Goal: Transaction & Acquisition: Purchase product/service

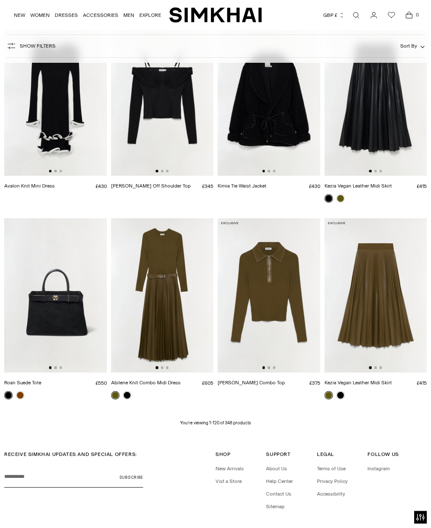
scroll to position [5606, 0]
click at [218, 420] on p "You’re viewing 1-120 of 348 products" at bounding box center [215, 423] width 71 height 7
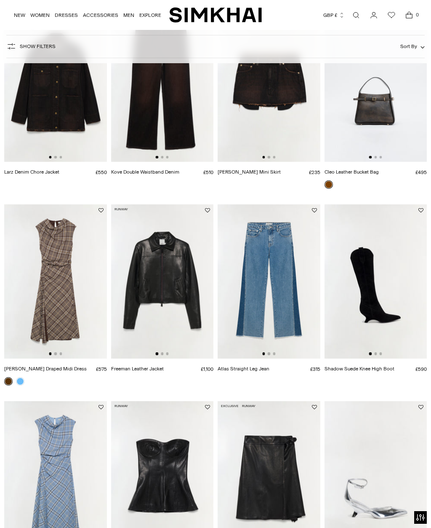
scroll to position [731, 0]
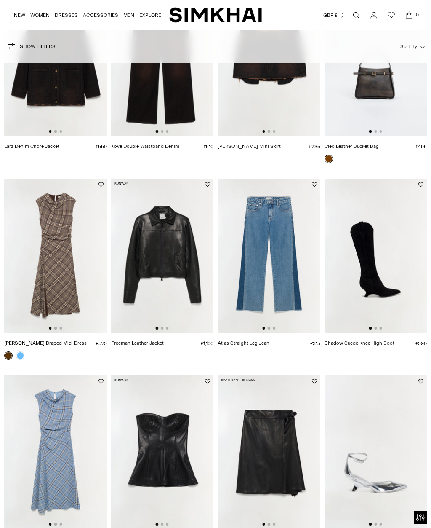
click at [283, 453] on img at bounding box center [269, 452] width 103 height 154
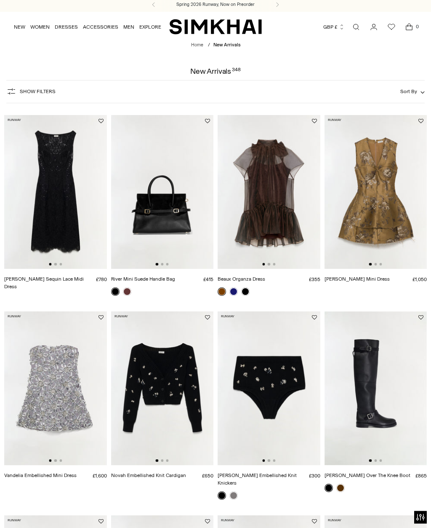
scroll to position [0, 0]
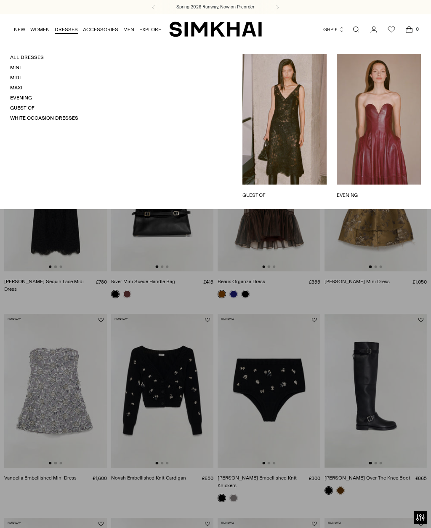
click at [37, 56] on link "All Dresses" at bounding box center [27, 57] width 34 height 6
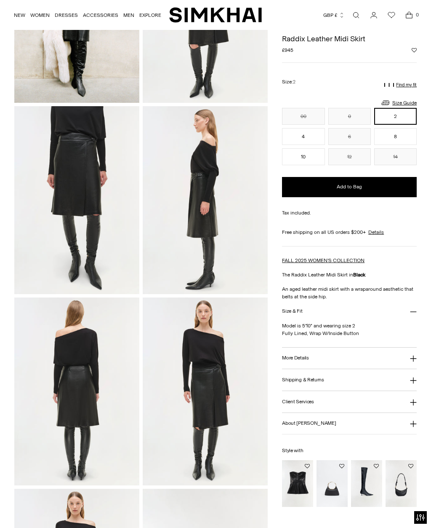
scroll to position [144, 0]
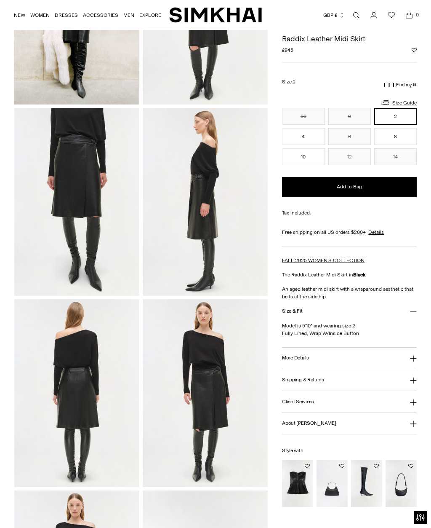
click at [98, 396] on img at bounding box center [76, 393] width 125 height 188
click at [245, 408] on img at bounding box center [205, 393] width 125 height 188
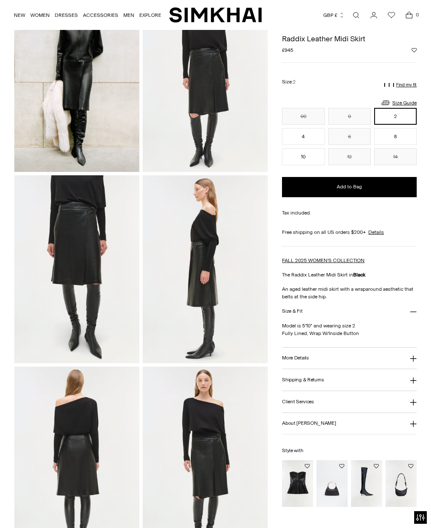
scroll to position [0, 0]
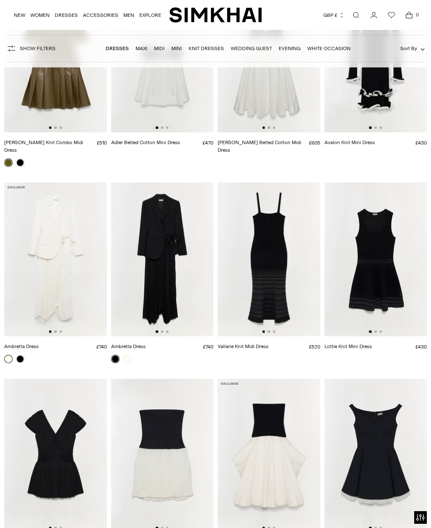
scroll to position [2356, 0]
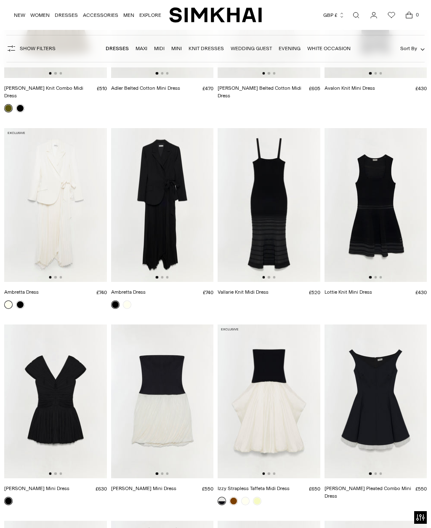
click at [171, 213] on img at bounding box center [162, 205] width 103 height 154
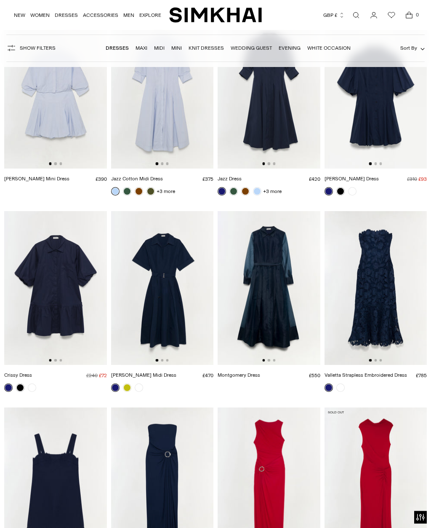
scroll to position [3858, 0]
click at [287, 269] on img at bounding box center [269, 288] width 103 height 154
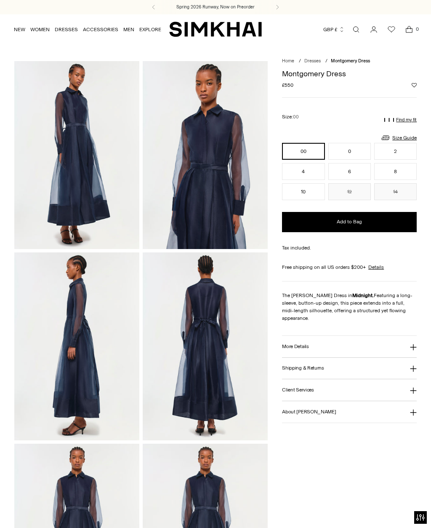
click at [352, 171] on button "6" at bounding box center [349, 171] width 43 height 17
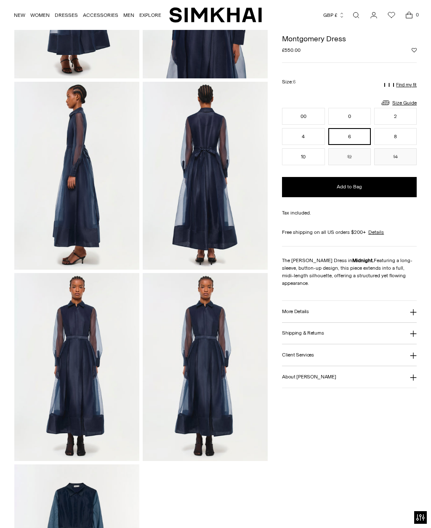
scroll to position [175, 0]
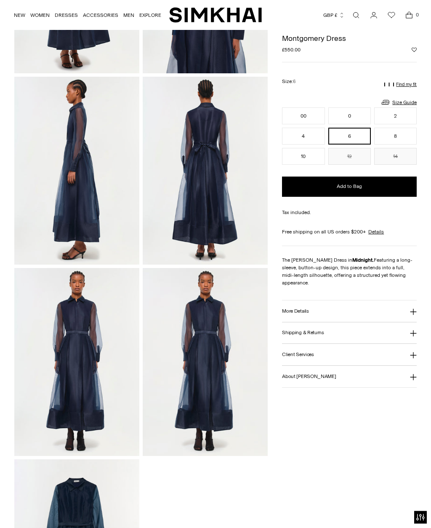
click at [396, 186] on button "Add to Bag" at bounding box center [349, 187] width 135 height 20
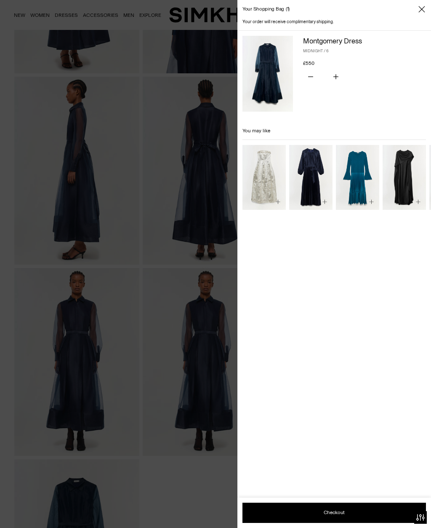
click at [313, 169] on img "Varenya Dress" at bounding box center [310, 177] width 43 height 65
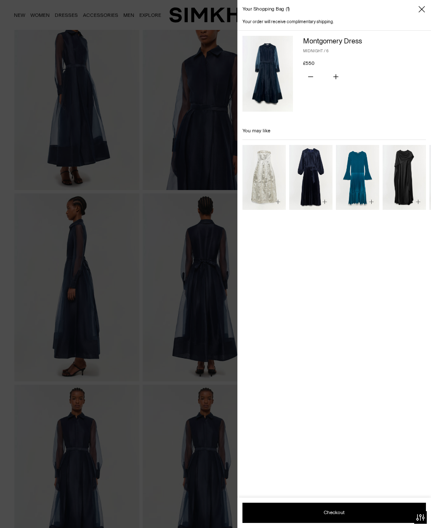
scroll to position [0, 0]
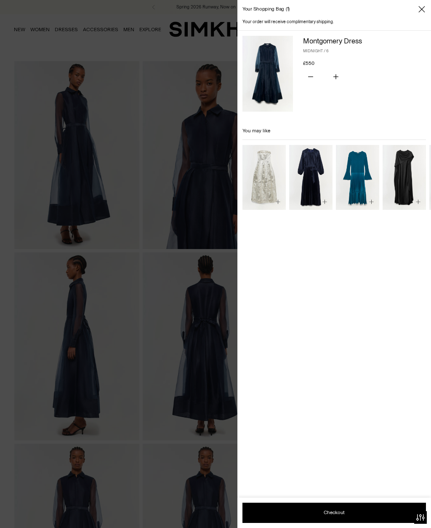
click at [419, 8] on icon "Close" at bounding box center [422, 9] width 7 height 8
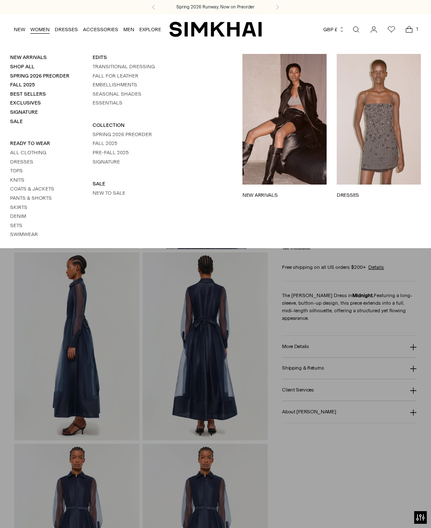
click at [32, 100] on link "Exclusives" at bounding box center [25, 103] width 31 height 6
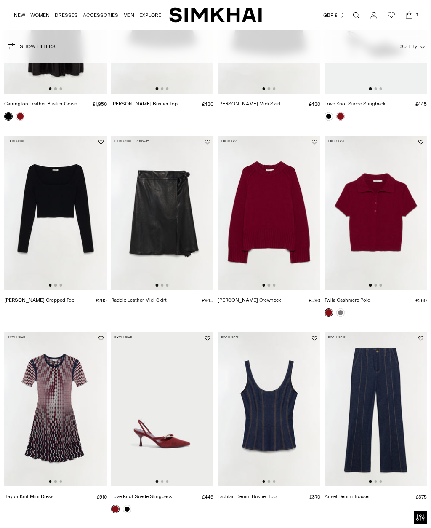
scroll to position [571, 0]
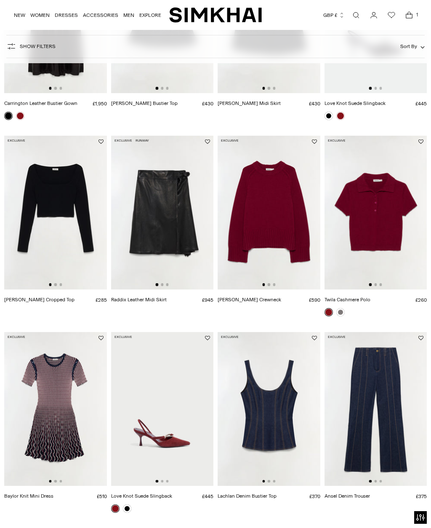
click at [409, 436] on img at bounding box center [376, 409] width 103 height 154
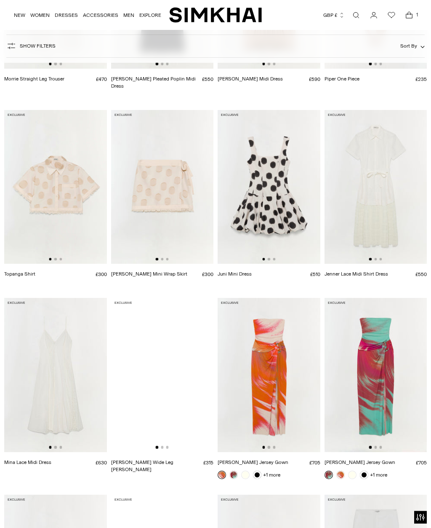
scroll to position [2161, 0]
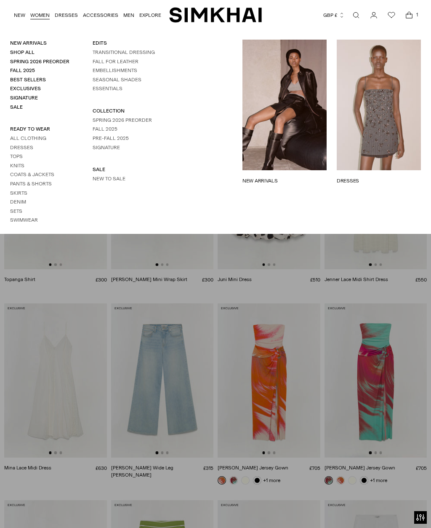
click at [23, 163] on link "Knits" at bounding box center [17, 166] width 14 height 6
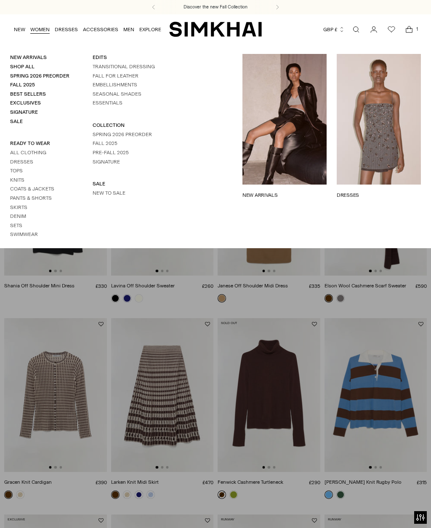
click at [128, 79] on link "FALL FOR LEATHER" at bounding box center [116, 76] width 46 height 6
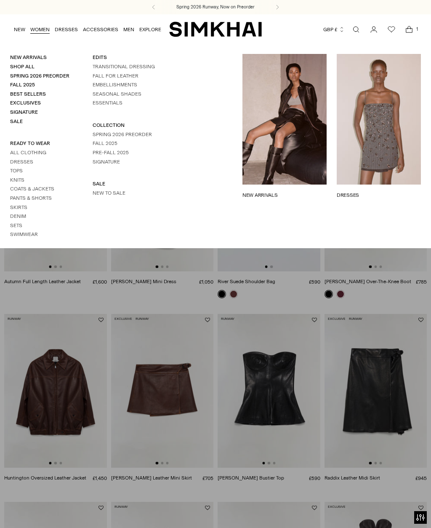
click at [25, 204] on link "Skirts" at bounding box center [18, 207] width 17 height 6
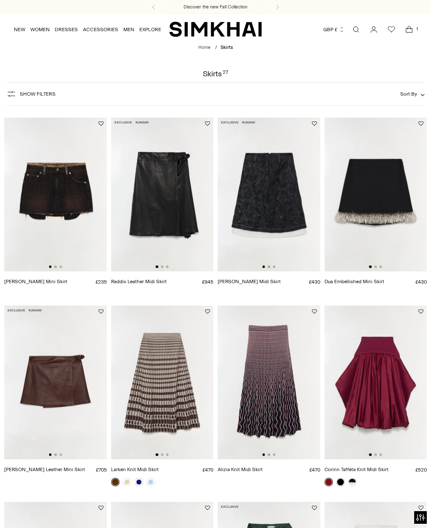
click at [284, 210] on img at bounding box center [269, 194] width 103 height 154
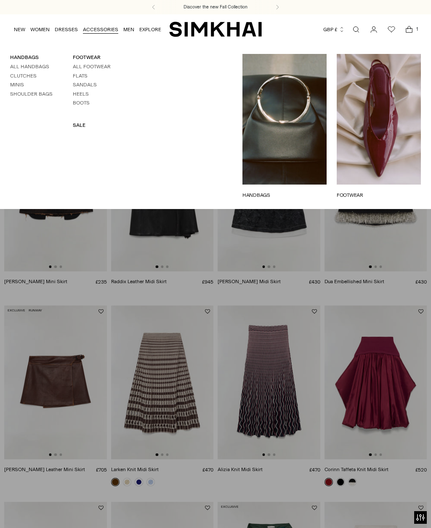
click at [88, 101] on link "Boots" at bounding box center [81, 103] width 17 height 6
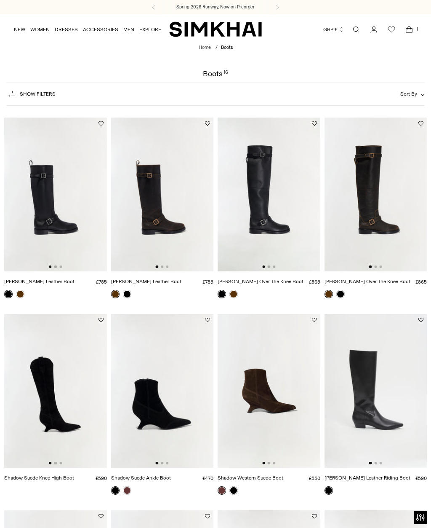
click at [19, 28] on link "NEW" at bounding box center [19, 29] width 11 height 19
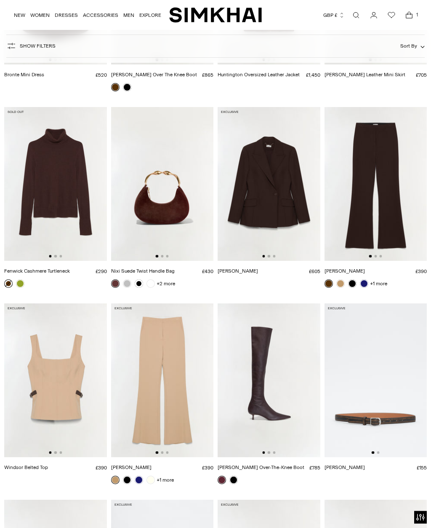
scroll to position [1982, 0]
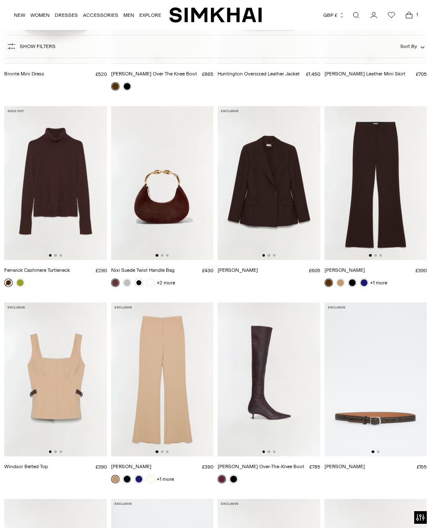
click at [368, 189] on img at bounding box center [376, 183] width 103 height 154
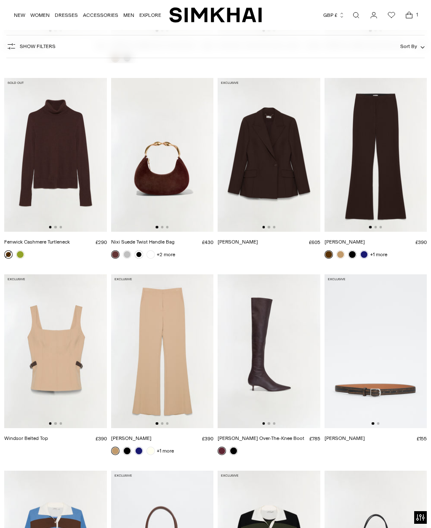
click at [387, 157] on img at bounding box center [376, 155] width 103 height 154
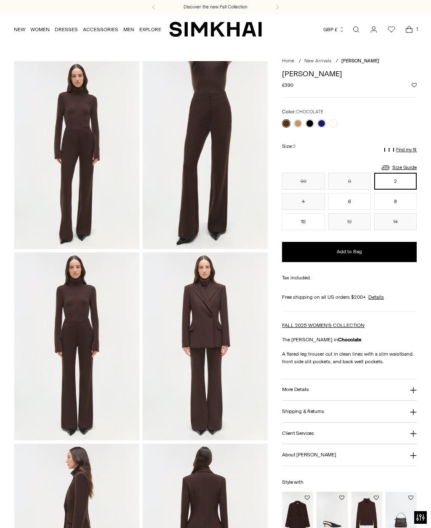
click at [59, 184] on img at bounding box center [76, 155] width 125 height 188
click at [73, 325] on img at bounding box center [76, 346] width 125 height 188
click at [231, 178] on img at bounding box center [205, 155] width 125 height 188
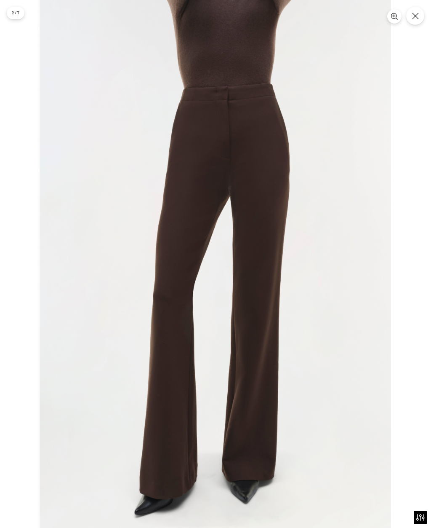
click at [419, 11] on button "Close" at bounding box center [415, 16] width 18 height 18
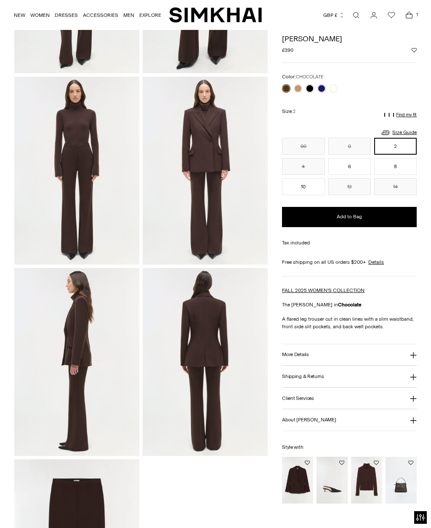
scroll to position [175, 0]
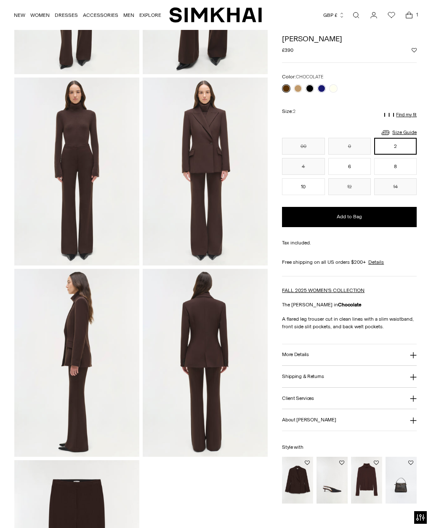
click at [293, 475] on img "Surabhi Blazer" at bounding box center [297, 479] width 31 height 47
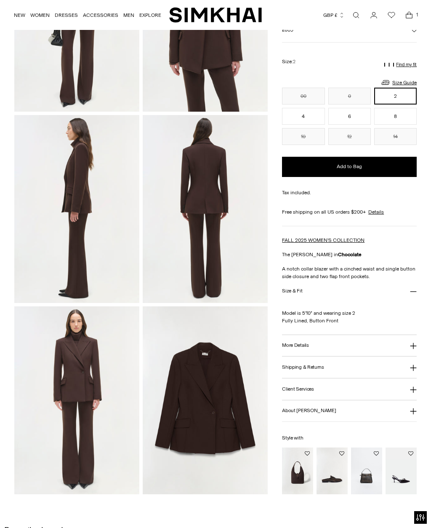
scroll to position [139, 0]
